Goal: Find specific page/section: Find specific page/section

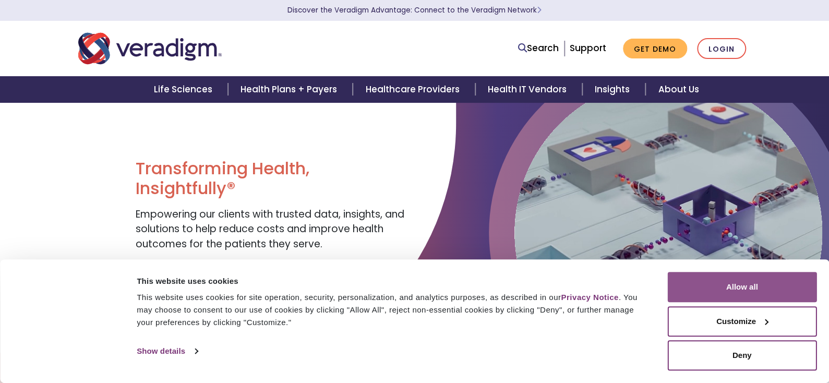
click at [748, 280] on button "Allow all" at bounding box center [742, 287] width 149 height 30
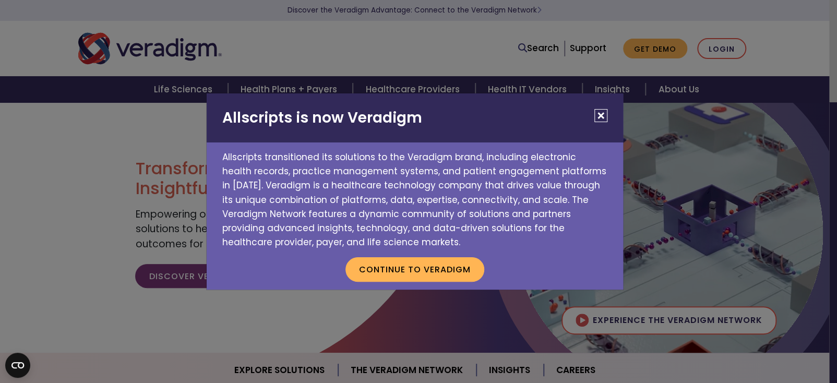
click at [601, 116] on button "Close" at bounding box center [600, 115] width 13 height 13
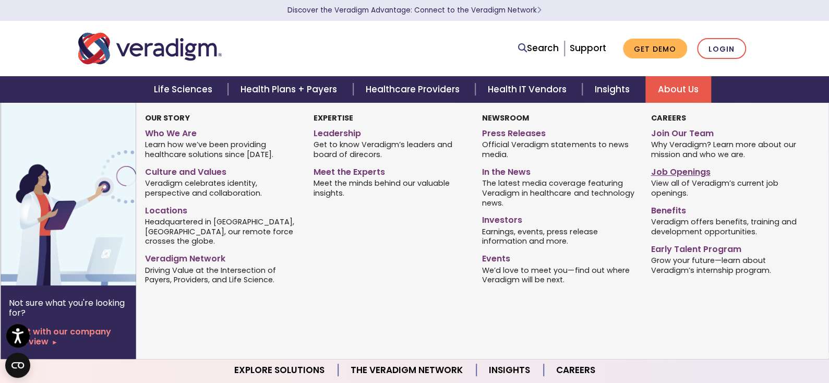
click at [677, 170] on link "Job Openings" at bounding box center [727, 170] width 153 height 15
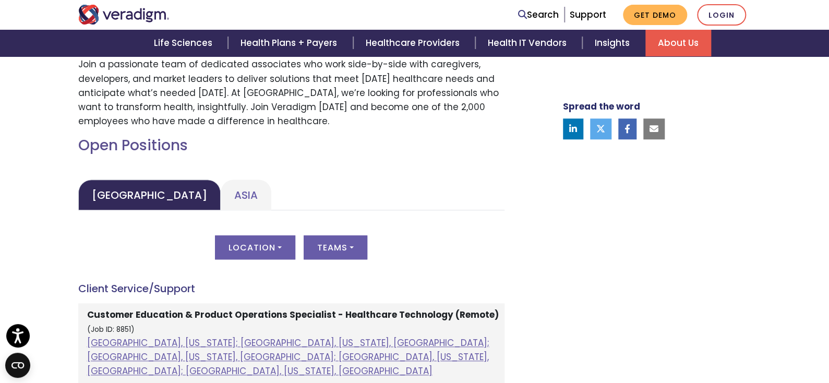
scroll to position [522, 0]
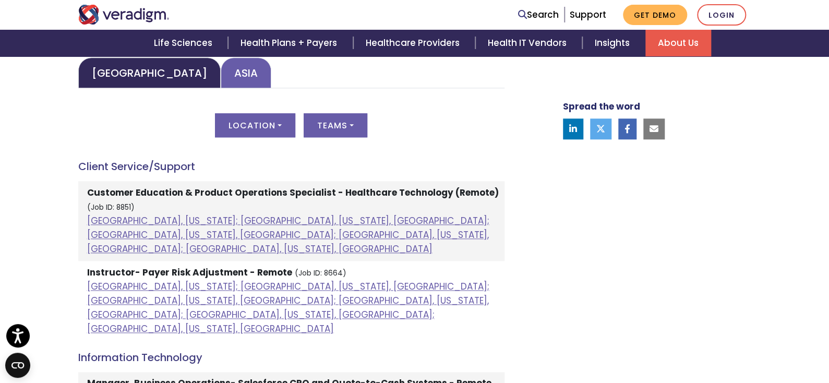
click at [221, 74] on link "Asia" at bounding box center [246, 72] width 51 height 31
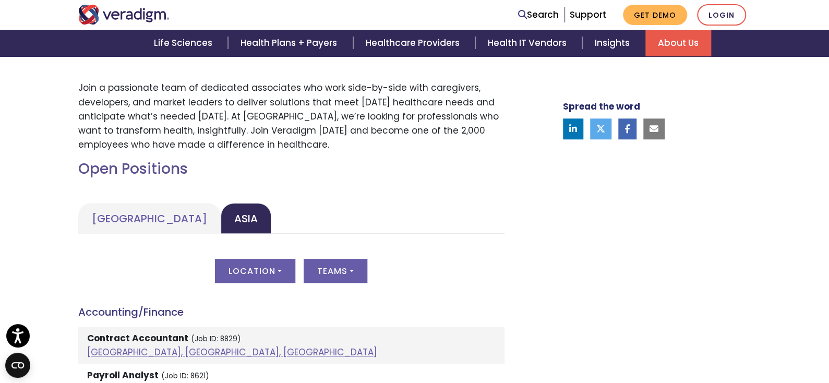
scroll to position [469, 0]
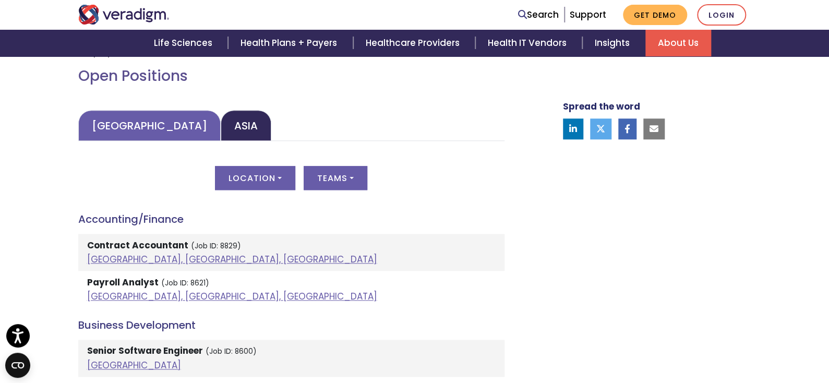
click at [136, 120] on link "[GEOGRAPHIC_DATA]" at bounding box center [149, 125] width 142 height 31
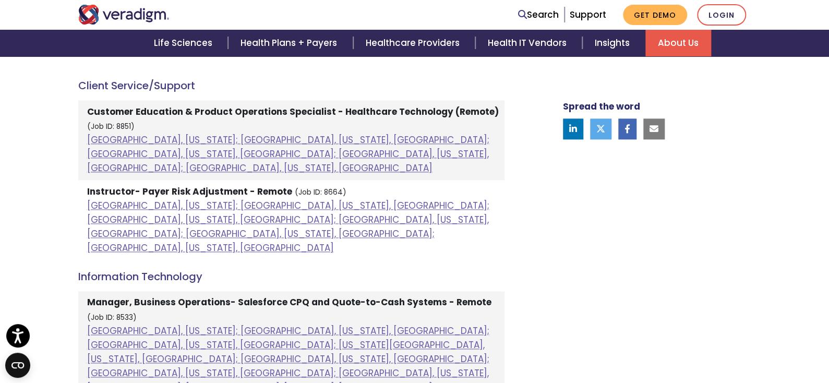
scroll to position [730, 0]
